Goal: Transaction & Acquisition: Purchase product/service

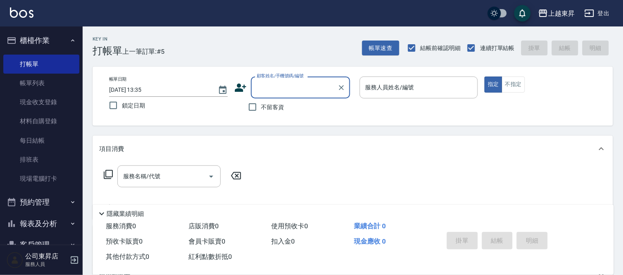
scroll to position [41, 0]
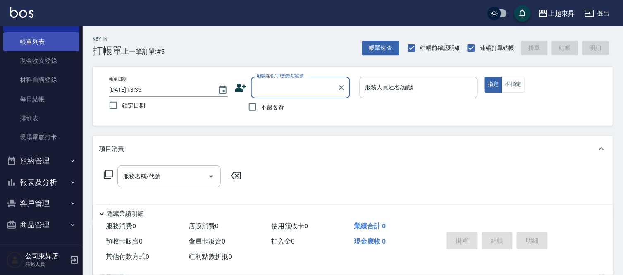
click at [62, 45] on link "帳單列表" at bounding box center [41, 41] width 76 height 19
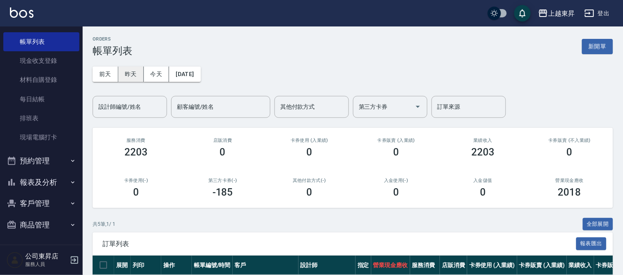
click at [137, 73] on button "昨天" at bounding box center [131, 74] width 26 height 15
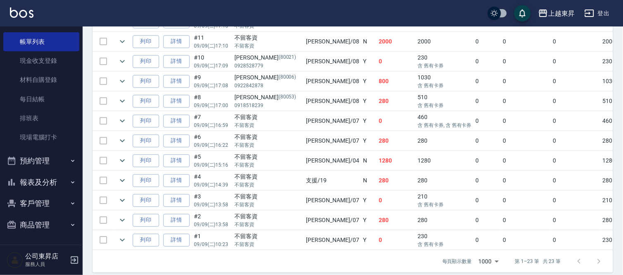
scroll to position [497, 0]
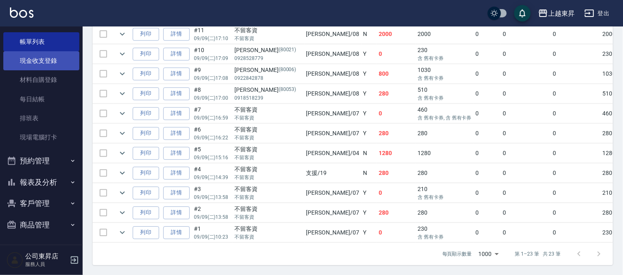
click at [29, 59] on link "現金收支登錄" at bounding box center [41, 60] width 76 height 19
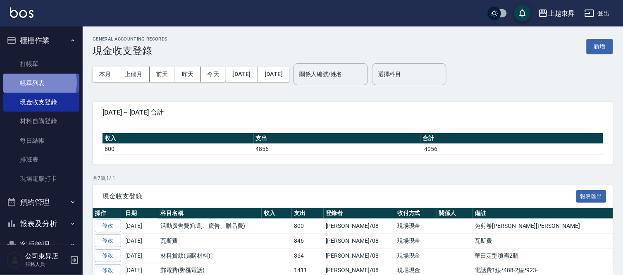
click at [37, 83] on link "帳單列表" at bounding box center [41, 83] width 76 height 19
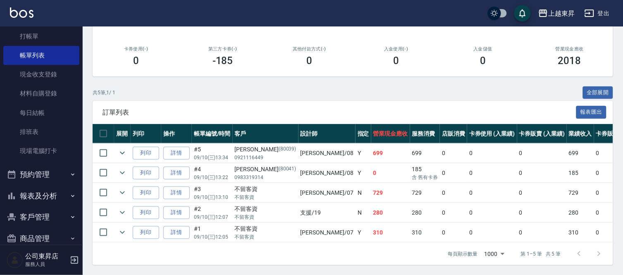
scroll to position [41, 0]
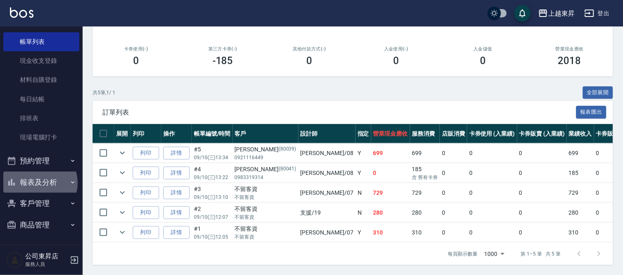
click at [38, 183] on button "報表及分析" at bounding box center [41, 181] width 76 height 21
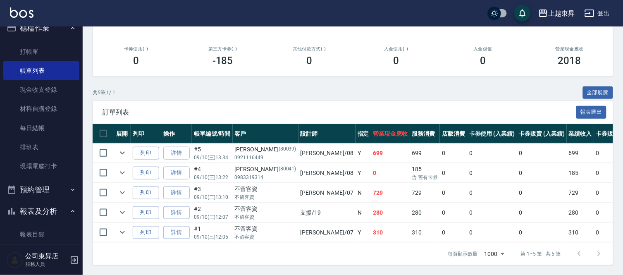
scroll to position [0, 0]
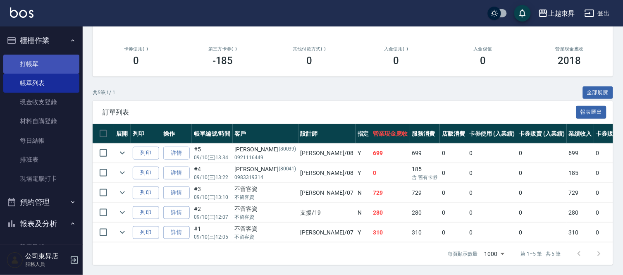
click at [55, 64] on link "打帳單" at bounding box center [41, 64] width 76 height 19
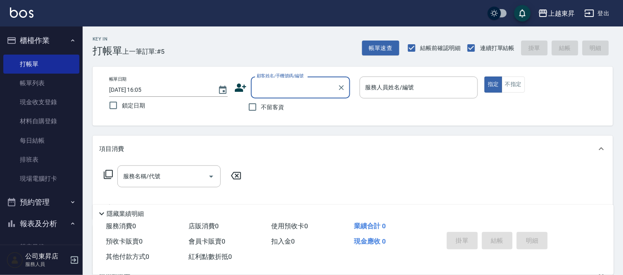
click at [264, 107] on span "不留客資" at bounding box center [272, 107] width 23 height 9
click at [261, 107] on input "不留客資" at bounding box center [252, 106] width 17 height 17
checkbox input "true"
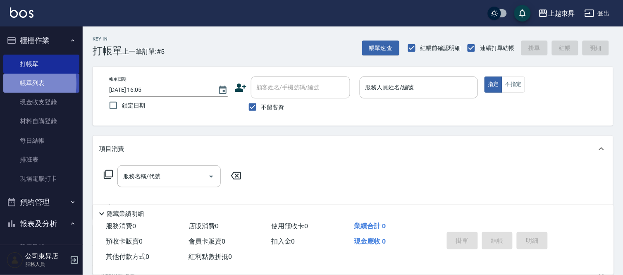
click at [8, 83] on link "帳單列表" at bounding box center [41, 83] width 76 height 19
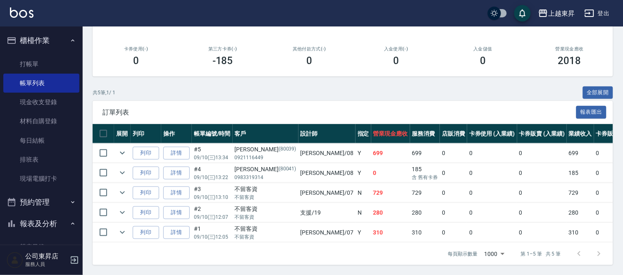
scroll to position [138, 0]
click at [44, 65] on link "打帳單" at bounding box center [41, 64] width 76 height 19
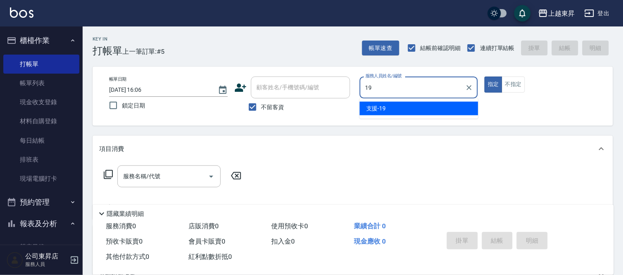
type input "支援-19"
type button "true"
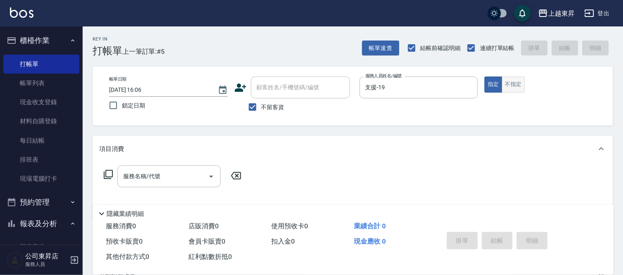
click at [509, 88] on button "不指定" at bounding box center [513, 84] width 23 height 16
click at [184, 184] on div "服務名稱/代號" at bounding box center [168, 176] width 103 height 22
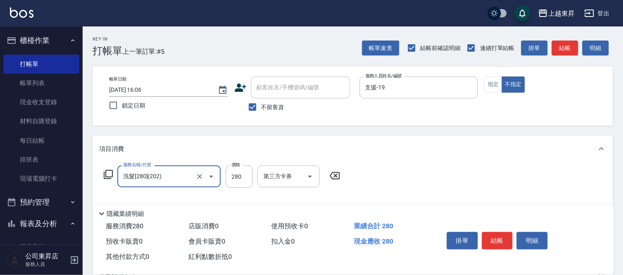
type input "洗髮[280](202)"
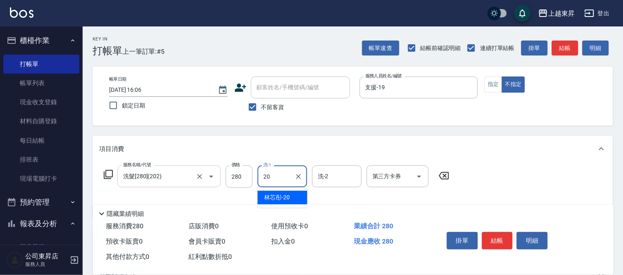
type input "林芯彤-20"
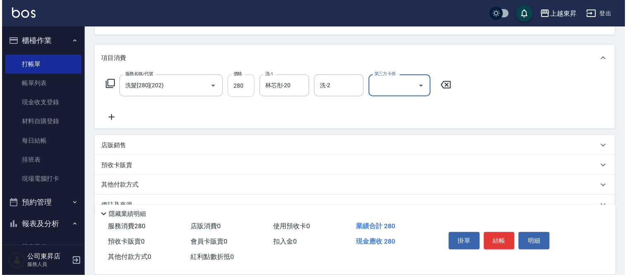
scroll to position [92, 0]
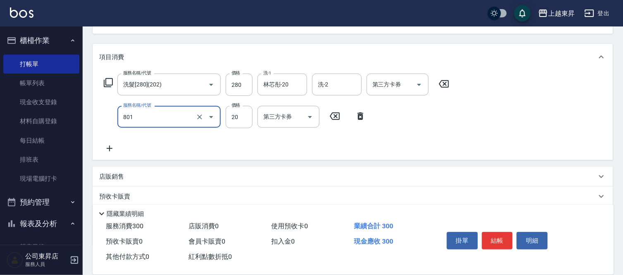
type input "潤絲(801)"
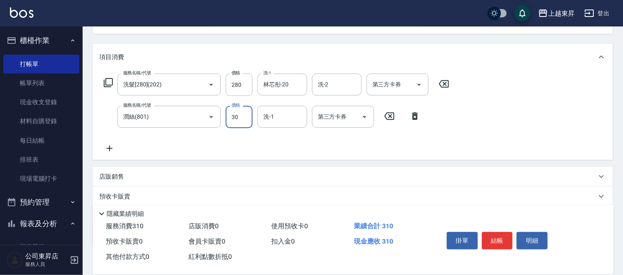
type input "30"
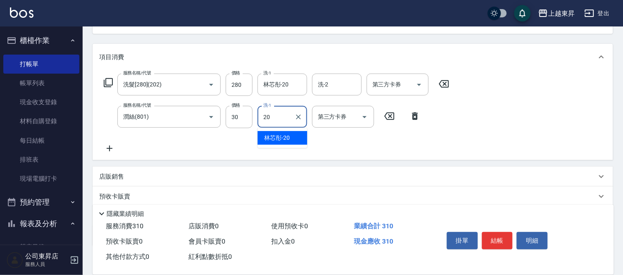
type input "林芯彤-20"
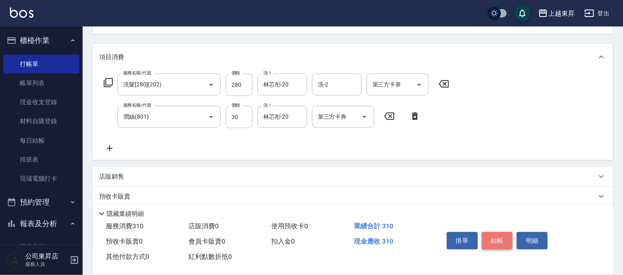
click at [490, 236] on button "結帳" at bounding box center [497, 240] width 31 height 17
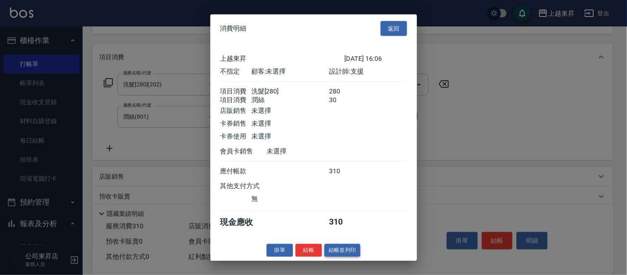
click at [338, 252] on button "結帳並列印" at bounding box center [342, 250] width 36 height 13
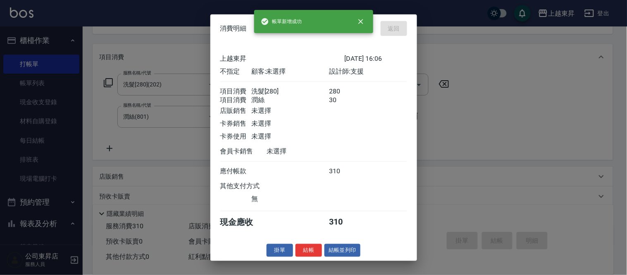
type input "[DATE] 16:07"
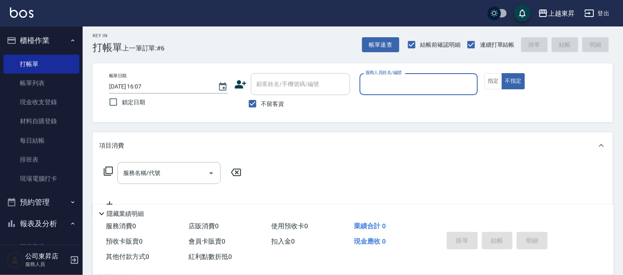
scroll to position [0, 0]
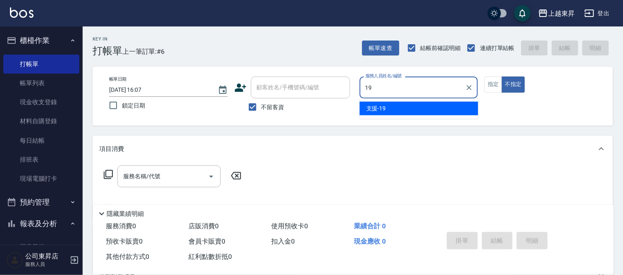
type input "支援-19"
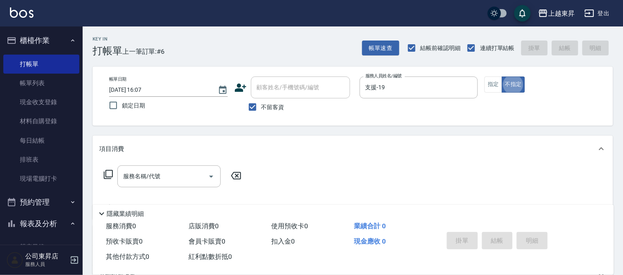
type button "false"
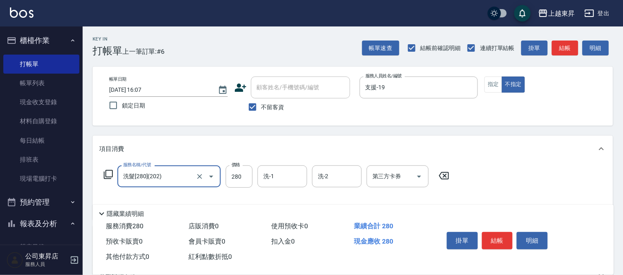
type input "洗髮[280](202)"
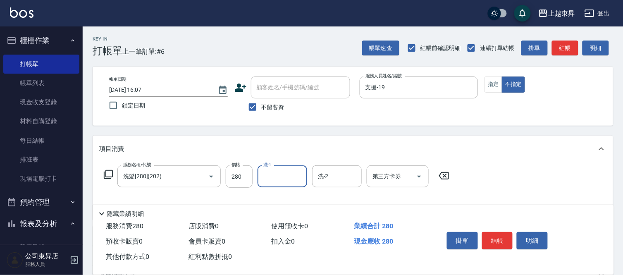
type input "0"
type input "[PERSON_NAME]-22"
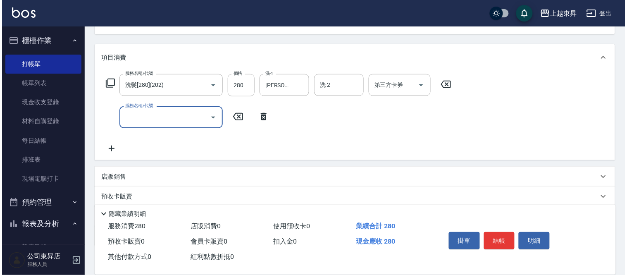
scroll to position [92, 0]
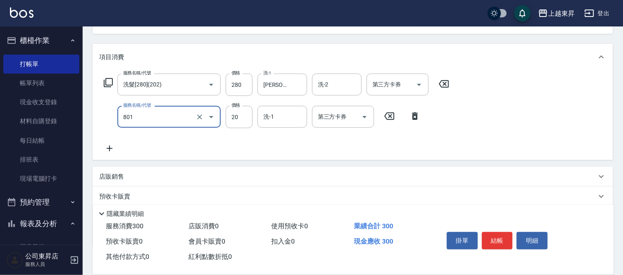
type input "潤絲(801)"
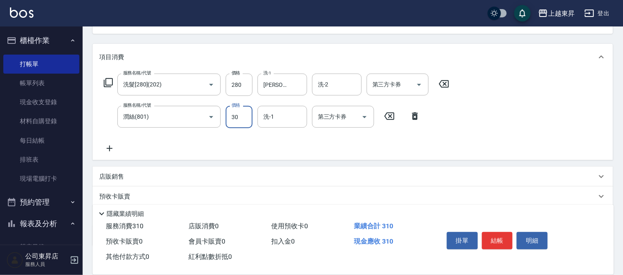
type input "30"
type input "[PERSON_NAME]-22"
click at [496, 238] on button "結帳" at bounding box center [497, 240] width 31 height 17
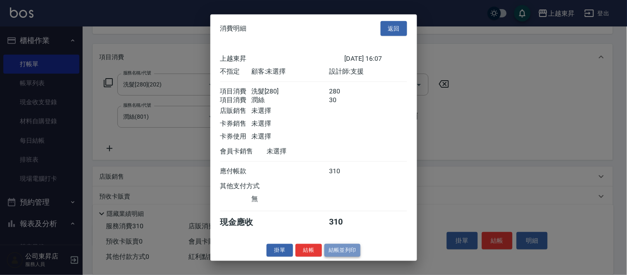
click at [347, 257] on button "結帳並列印" at bounding box center [342, 250] width 36 height 13
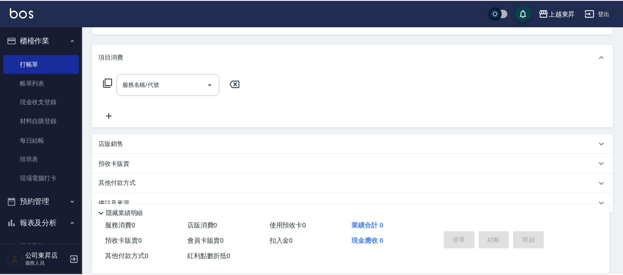
scroll to position [80, 0]
